Goal: Task Accomplishment & Management: Manage account settings

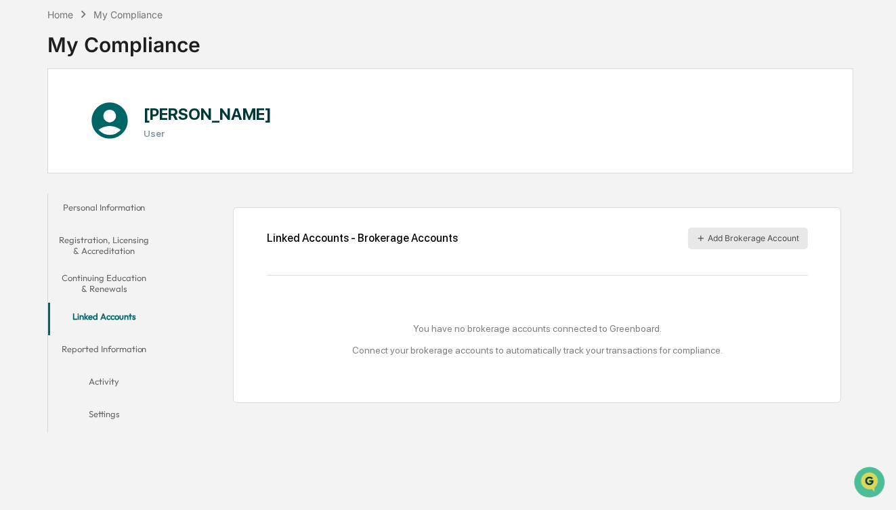
click at [749, 238] on button "Add Brokerage Account" at bounding box center [748, 239] width 120 height 22
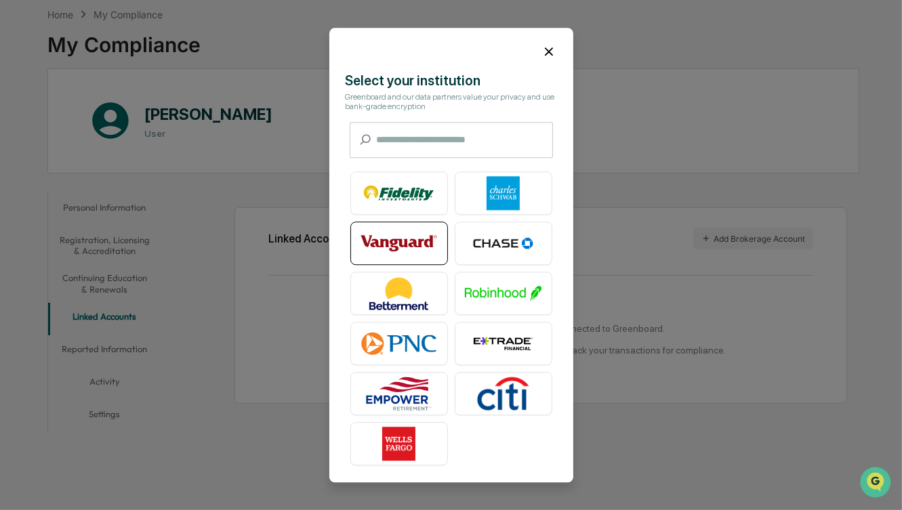
click at [392, 237] on img at bounding box center [398, 243] width 77 height 34
click at [544, 49] on icon at bounding box center [548, 51] width 15 height 15
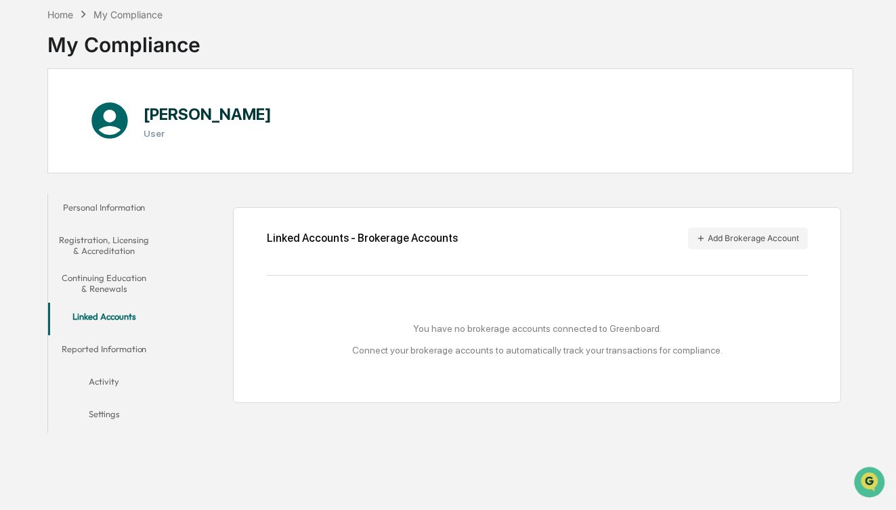
click at [110, 349] on button "Reported Information" at bounding box center [104, 351] width 112 height 33
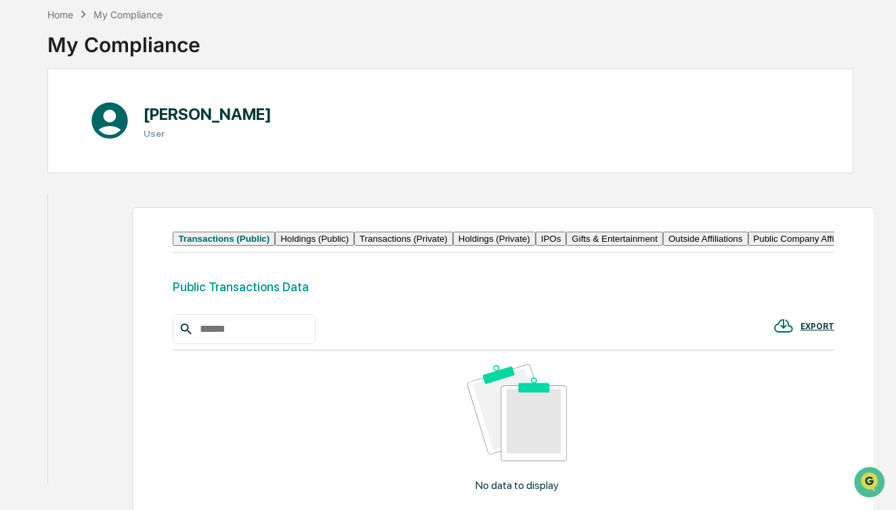
click at [106, 418] on button "Activity" at bounding box center [78, 434] width 61 height 33
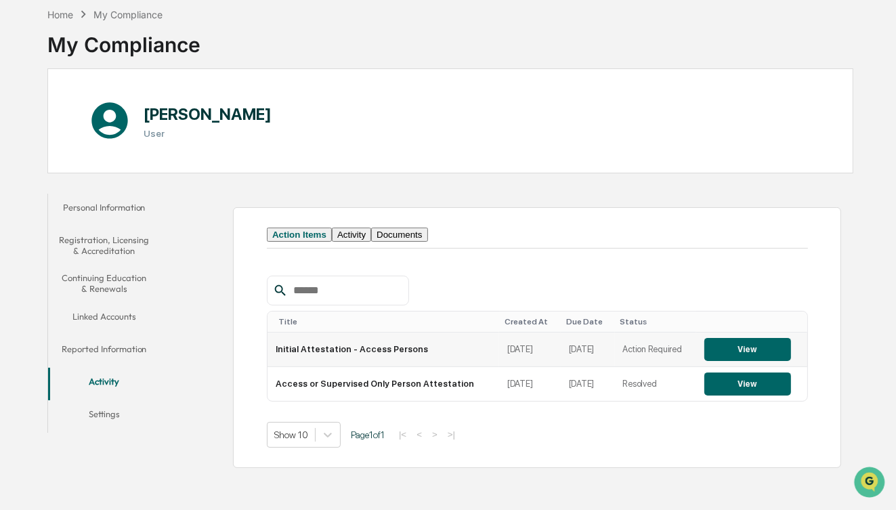
click at [747, 361] on button "View" at bounding box center [748, 349] width 87 height 23
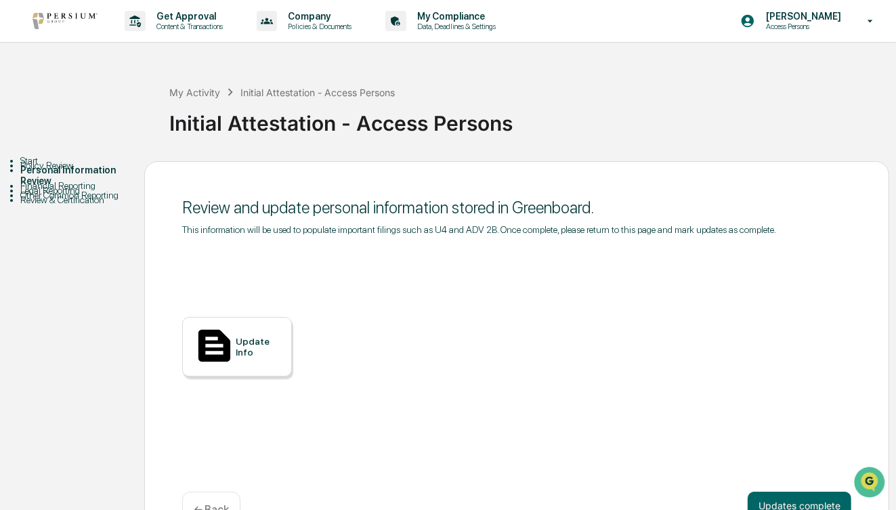
click at [251, 345] on div "Update Info" at bounding box center [258, 347] width 45 height 22
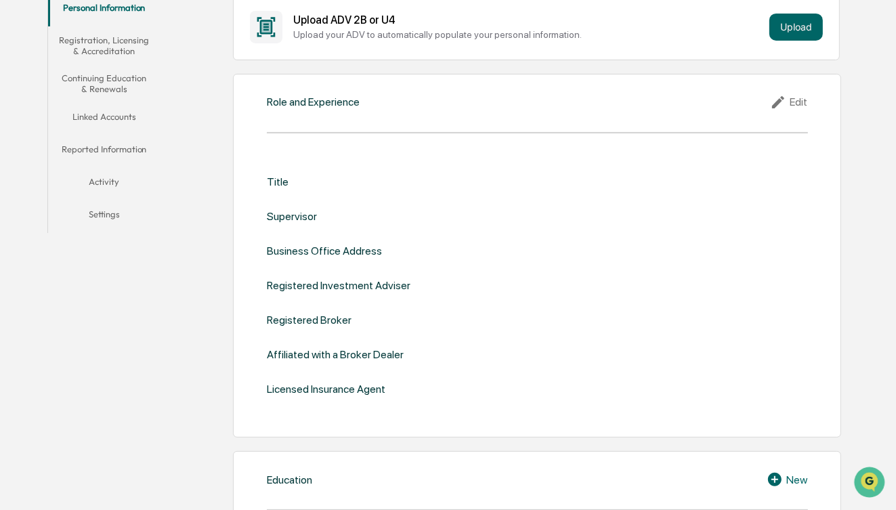
scroll to position [163, 0]
